Goal: Information Seeking & Learning: Learn about a topic

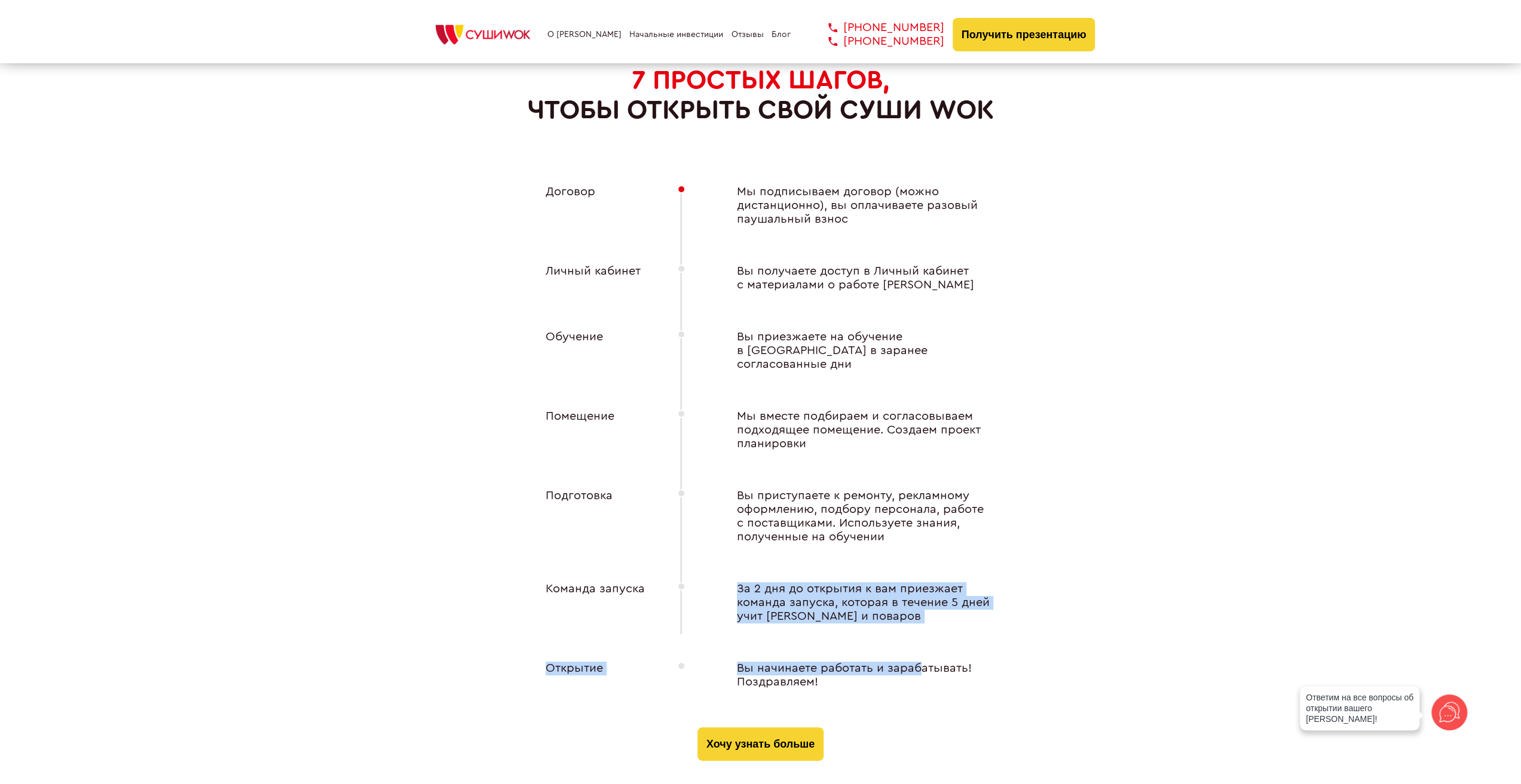
drag, startPoint x: 735, startPoint y: 574, endPoint x: 916, endPoint y: 609, distance: 184.4
click at [916, 609] on div "Договор Мы подписываем договор (можно дистанционно), вы оплачиваете разовый пау…" at bounding box center [761, 456] width 479 height 542
drag, startPoint x: 539, startPoint y: 573, endPoint x: 645, endPoint y: 574, distance: 106.0
click at [645, 582] on div "Команда запуска" at bounding box center [588, 603] width 132 height 41
copy div "Команда запуска"
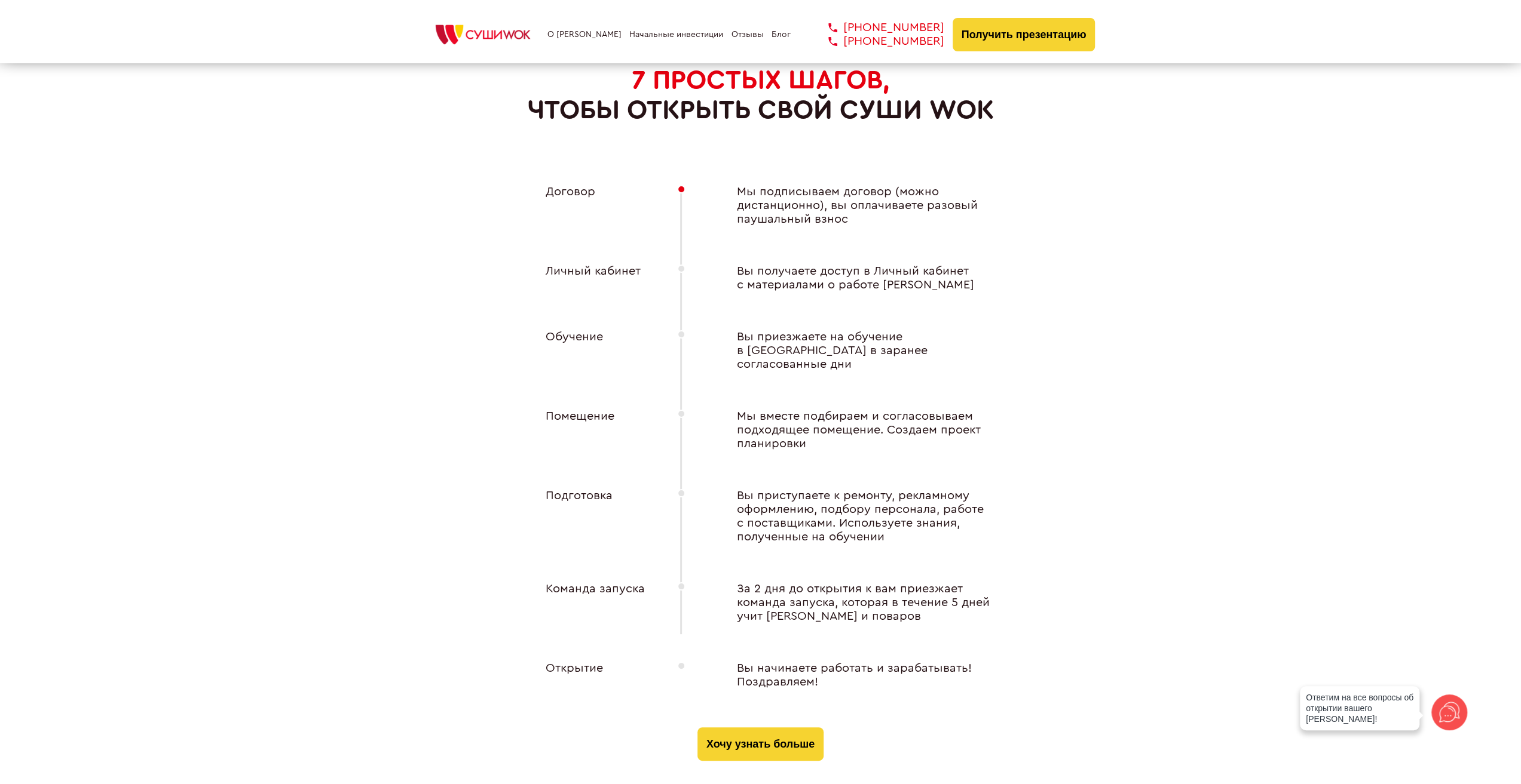
click at [1161, 294] on div "7 ПРОСТЫХ ШАГОВ, чтобы открыть свой Суши Wok Договор Мы подписываем договор (мо…" at bounding box center [760, 370] width 1521 height 782
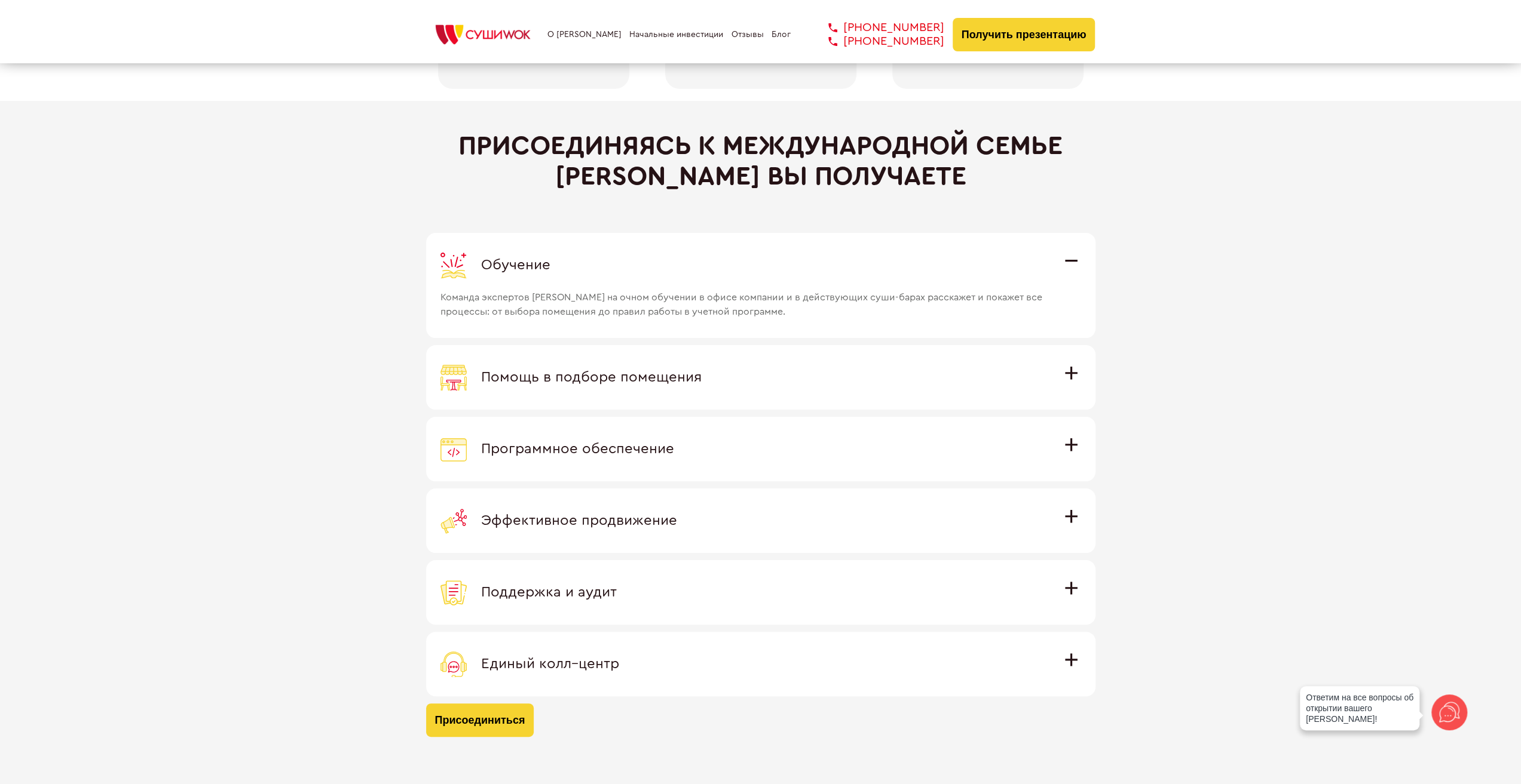
scroll to position [3345, 0]
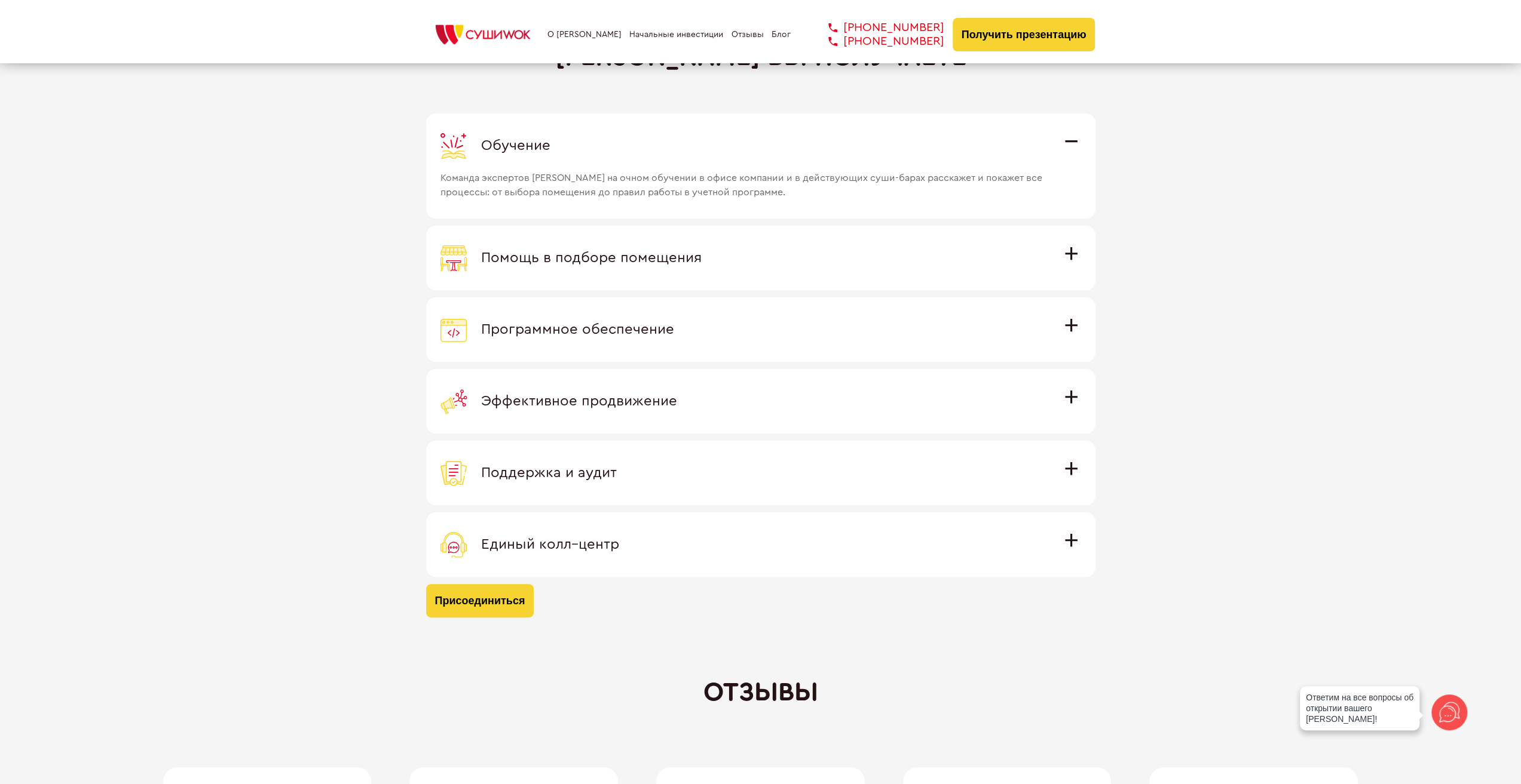
click at [737, 329] on div "Программное обеспечение" at bounding box center [761, 330] width 641 height 26
click at [0, 0] on input "Программное обеспечение Программное обеспечение разработано специально для [PER…" at bounding box center [0, 0] width 0 height 0
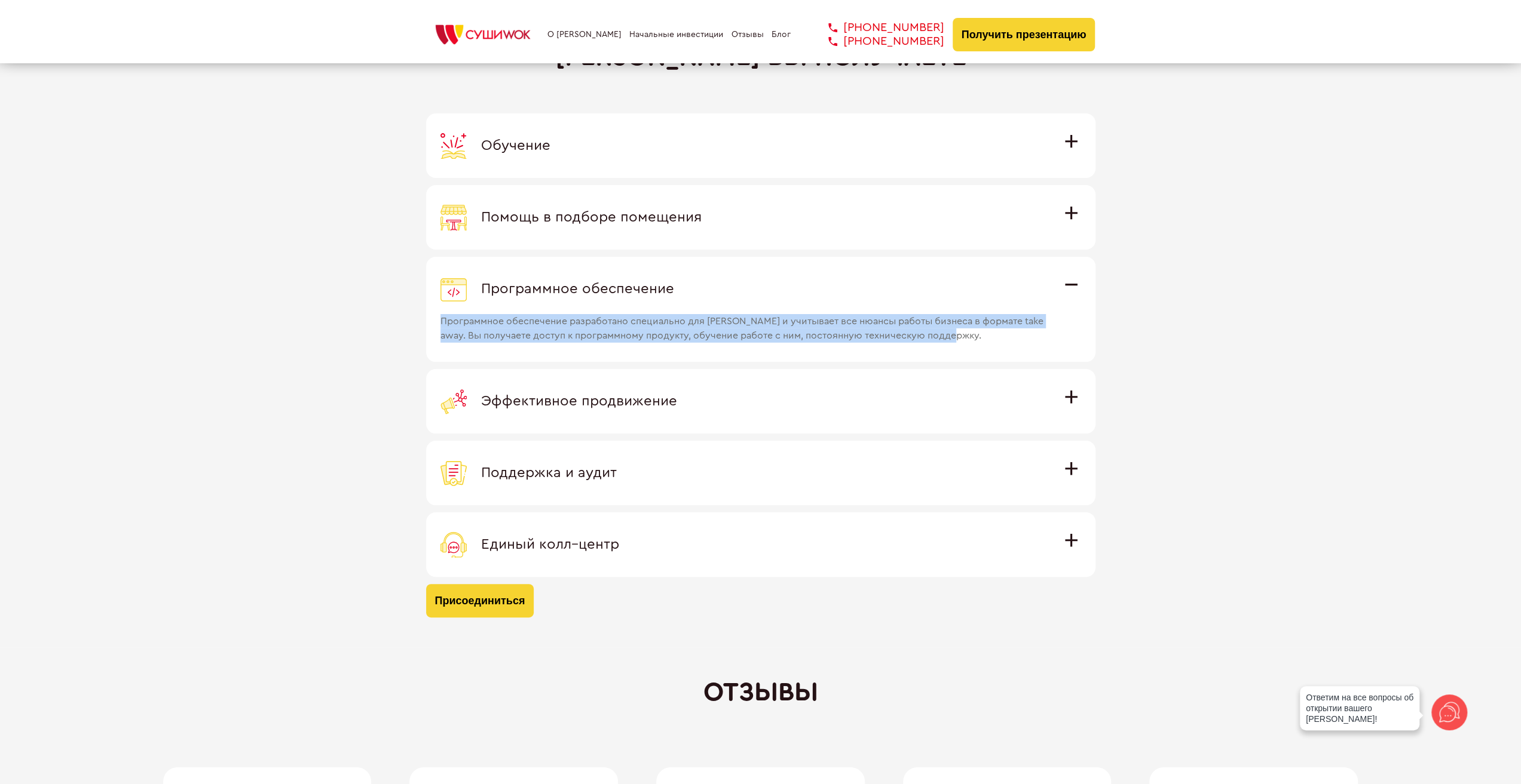
drag, startPoint x: 461, startPoint y: 319, endPoint x: 1001, endPoint y: 348, distance: 540.8
click at [1001, 348] on label "Программное обеспечение Программное обеспечение разработано специально для [PER…" at bounding box center [760, 309] width 669 height 105
copy span "Программное обеспечение разработано специально для [PERSON_NAME] и учитывает вс…"
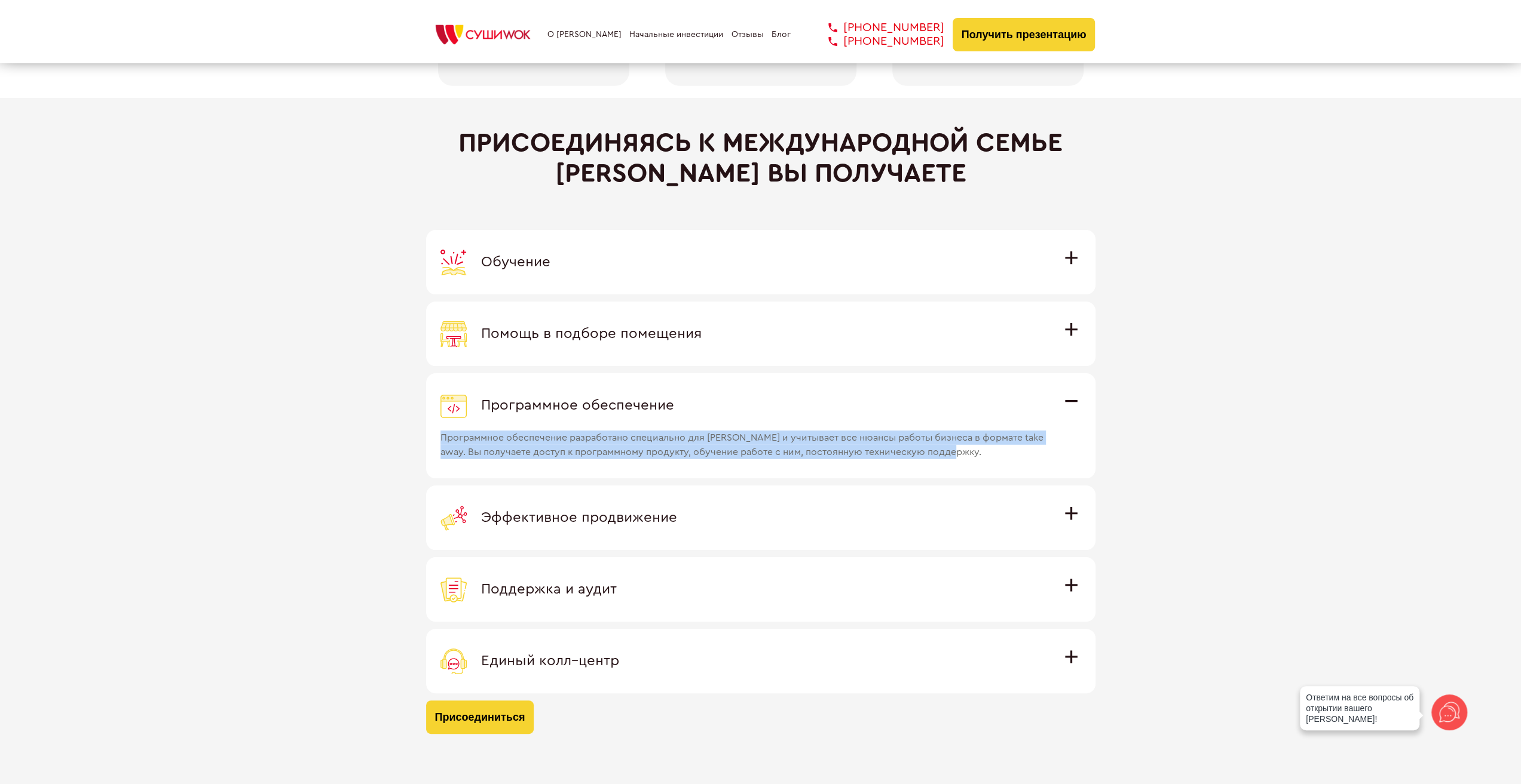
scroll to position [3226, 0]
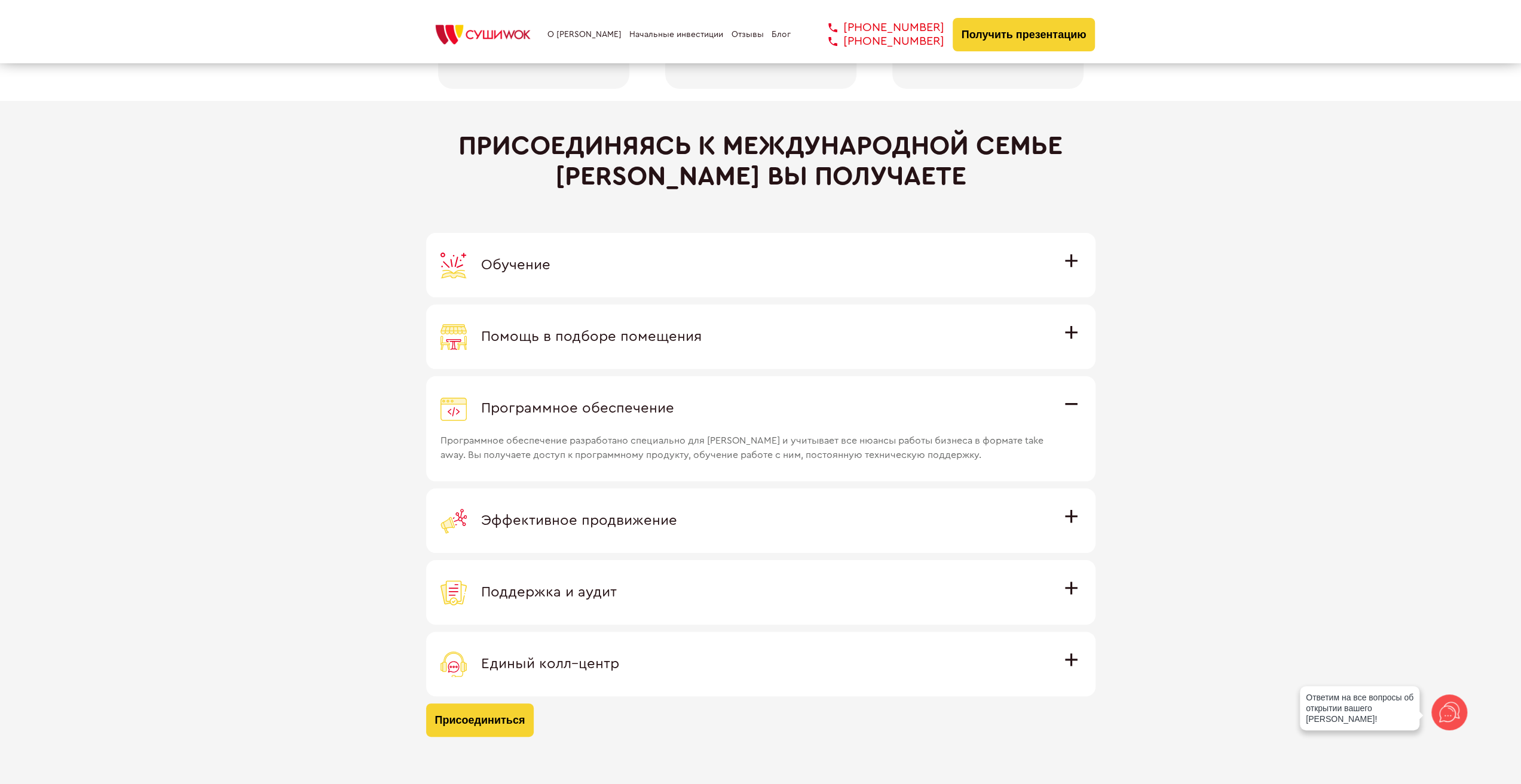
click at [679, 269] on div "Обучение" at bounding box center [761, 265] width 641 height 26
click at [0, 0] on input "Обучение Команда экспертов Суши Wok на очном обучении в офисе компании и в дейс…" at bounding box center [0, 0] width 0 height 0
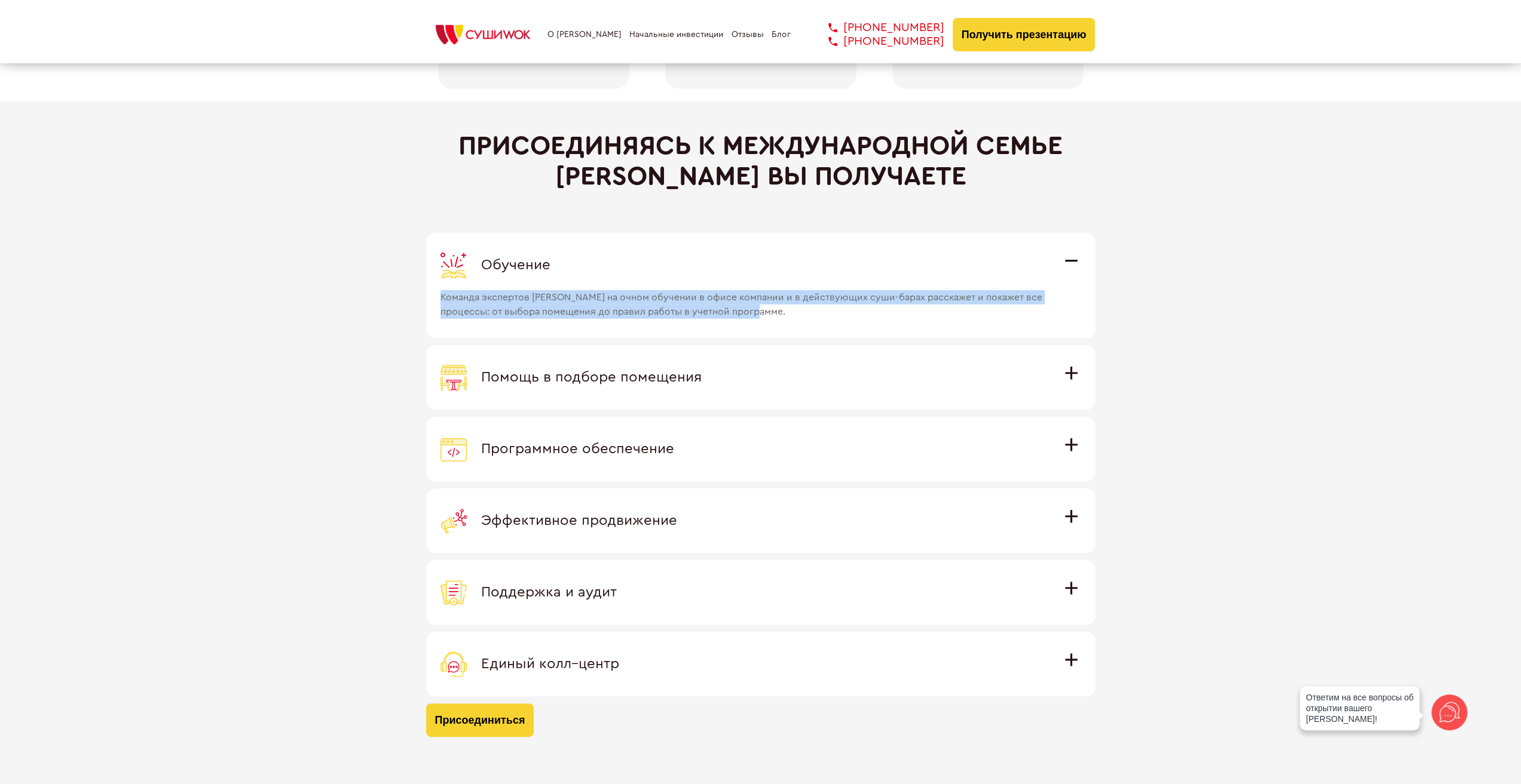
drag, startPoint x: 463, startPoint y: 299, endPoint x: 836, endPoint y: 313, distance: 373.3
click at [836, 313] on span "Команда экспертов [PERSON_NAME] на очном обучении в офисе компании и в действую…" at bounding box center [745, 299] width 608 height 41
copy span "Команда экспертов [PERSON_NAME] на очном обучении в офисе компании и в действую…"
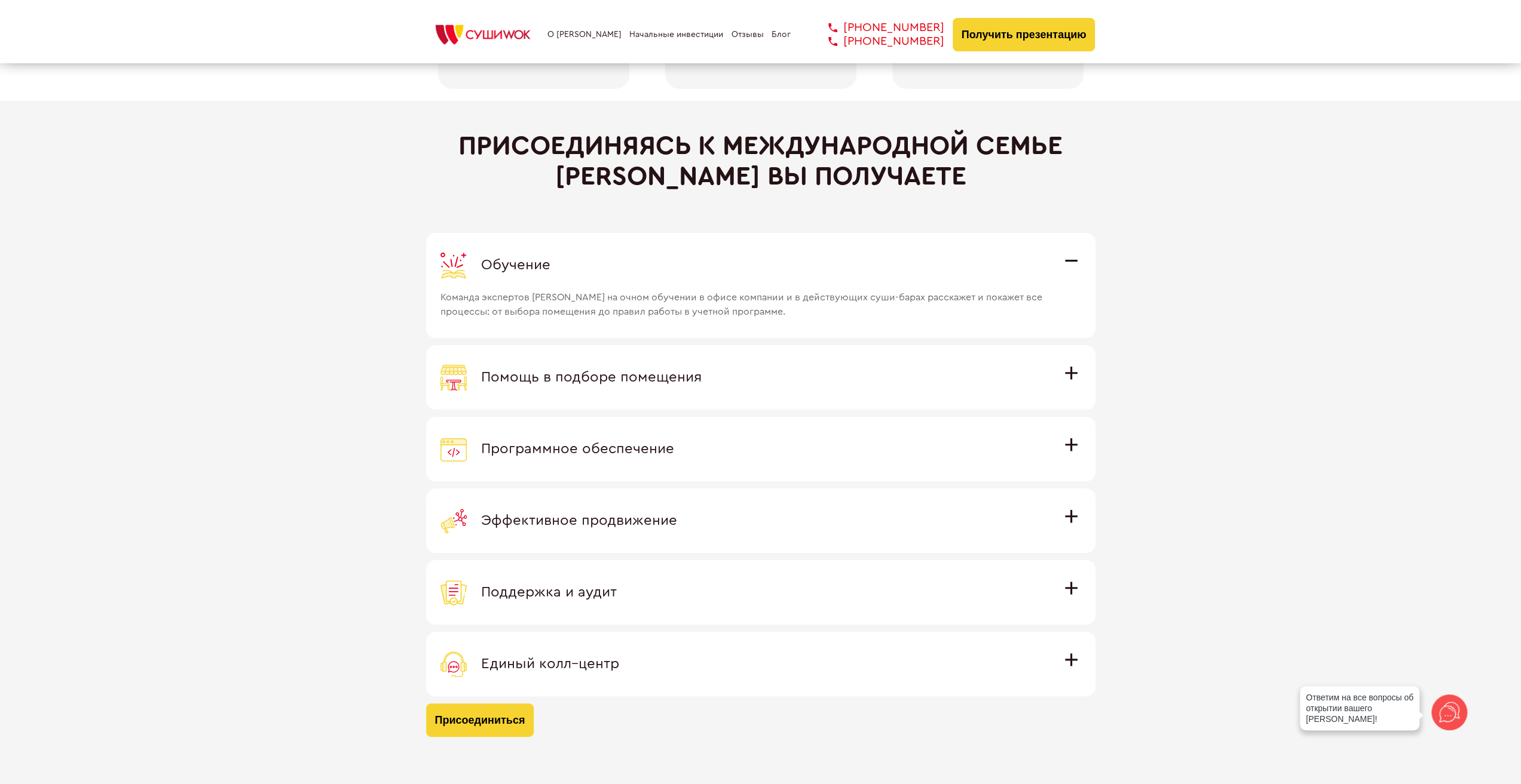
click at [755, 374] on div "Помощь в подборе помещения" at bounding box center [761, 377] width 641 height 26
click at [0, 0] on input "Помощь в подборе помещения Наши специалисты оценят варианты помещения в вашем г…" at bounding box center [0, 0] width 0 height 0
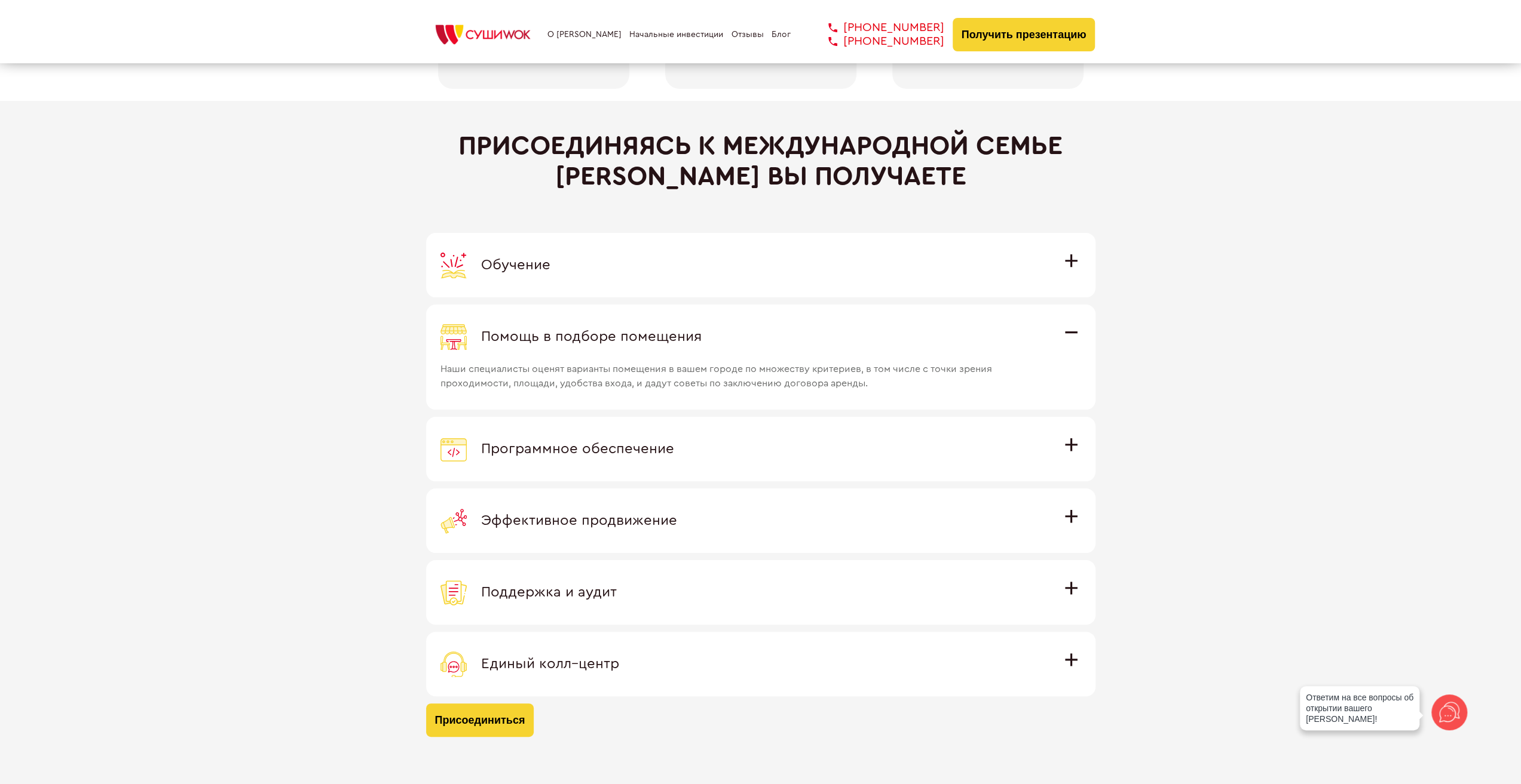
click at [640, 273] on div "Обучение" at bounding box center [761, 265] width 641 height 26
click at [0, 0] on input "Обучение Команда экспертов Суши Wok на очном обучении в офисе компании и в дейс…" at bounding box center [0, 0] width 0 height 0
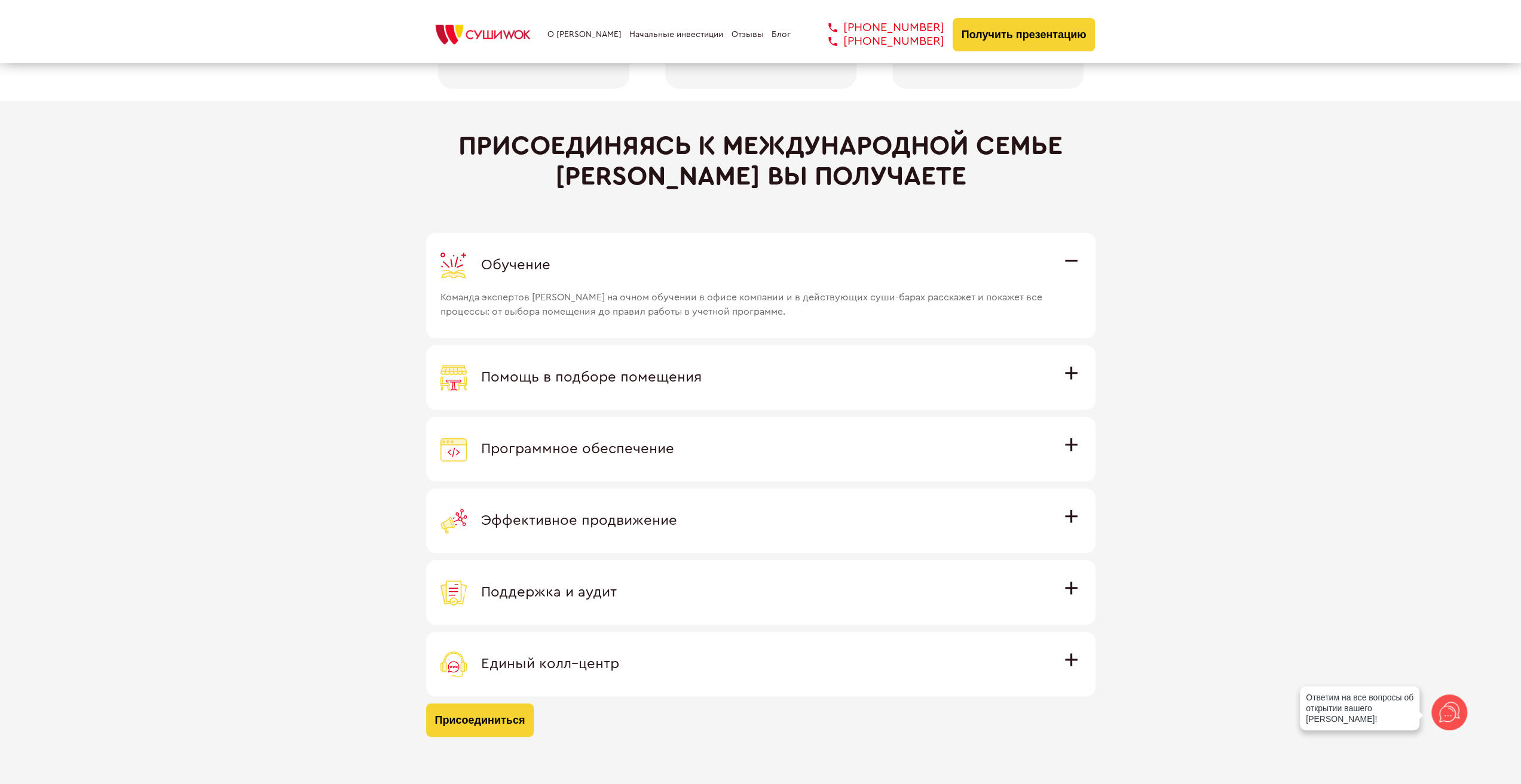
click at [584, 574] on label "Поддержка и аудит Аудит работы с целью поиска точек роста и постоянная поддержк…" at bounding box center [760, 593] width 669 height 65
click at [0, 0] on input "Поддержка и аудит Аудит работы с целью поиска точек роста и постоянная поддержк…" at bounding box center [0, 0] width 0 height 0
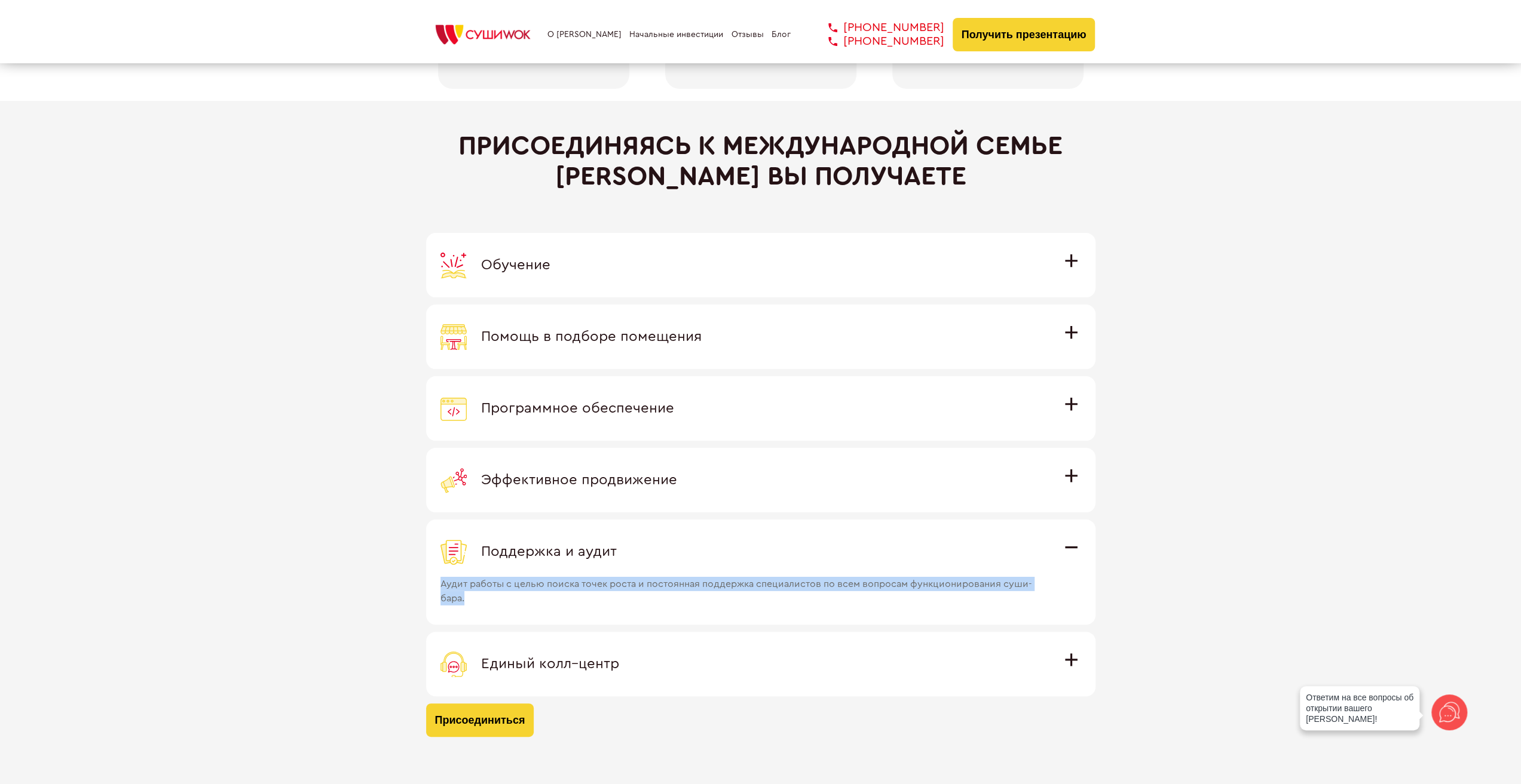
drag, startPoint x: 438, startPoint y: 583, endPoint x: 505, endPoint y: 595, distance: 68.1
click at [505, 595] on label "Поддержка и аудит Аудит работы с целью поиска точек роста и постоянная поддержк…" at bounding box center [760, 572] width 669 height 105
copy span "Аудит работы с целью поиска точек роста и постоянная поддержка специалистов по …"
